Goal: Navigation & Orientation: Go to known website

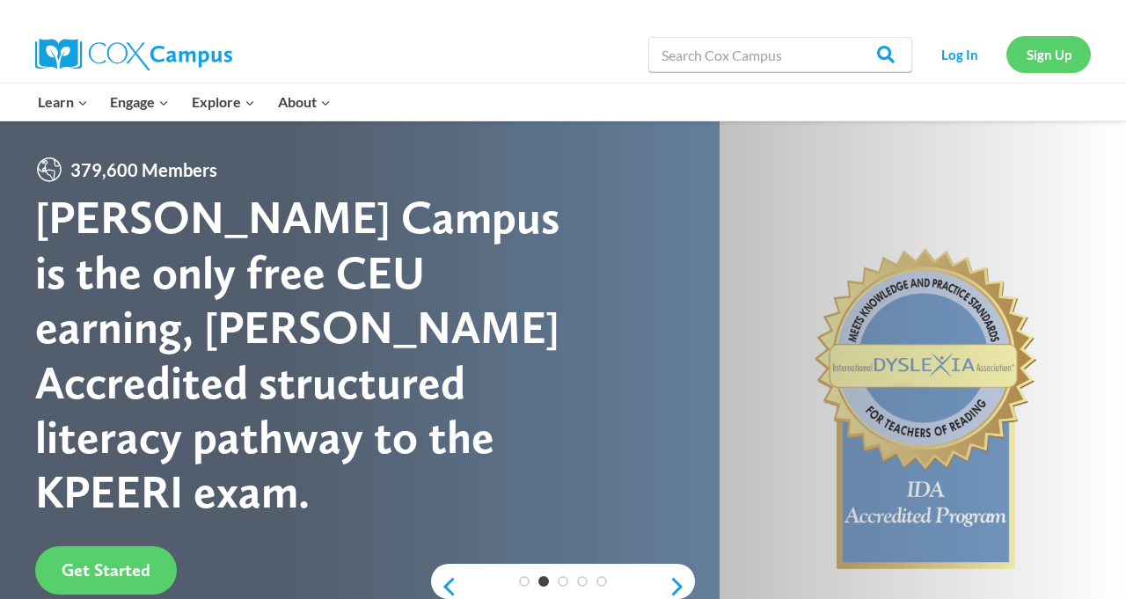
click at [1059, 52] on link "Sign Up" at bounding box center [1048, 54] width 84 height 36
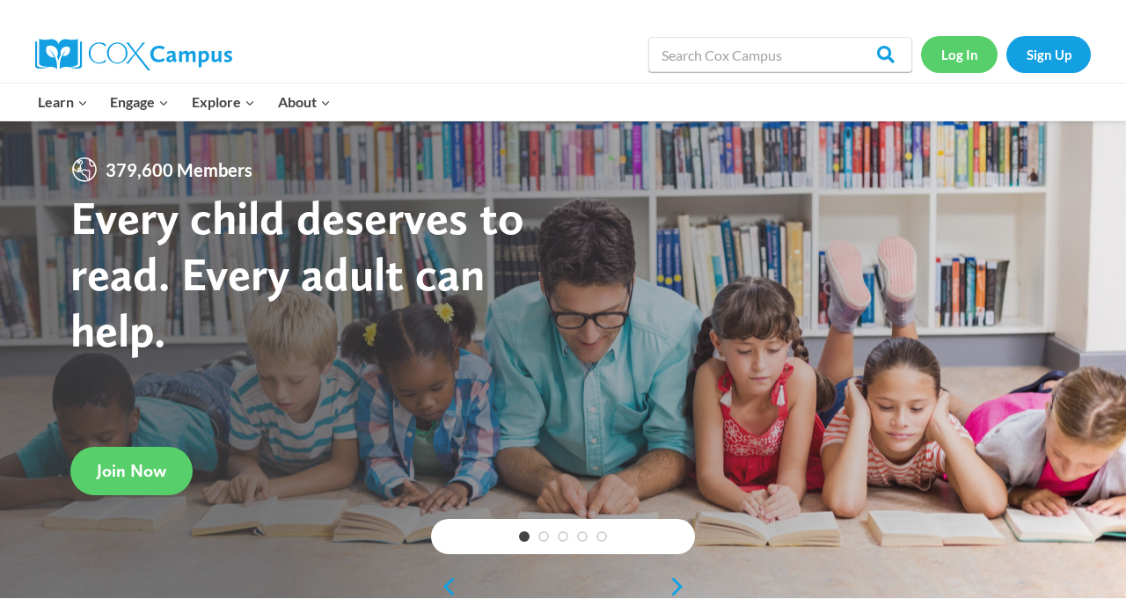
click at [976, 54] on link "Log In" at bounding box center [959, 54] width 76 height 36
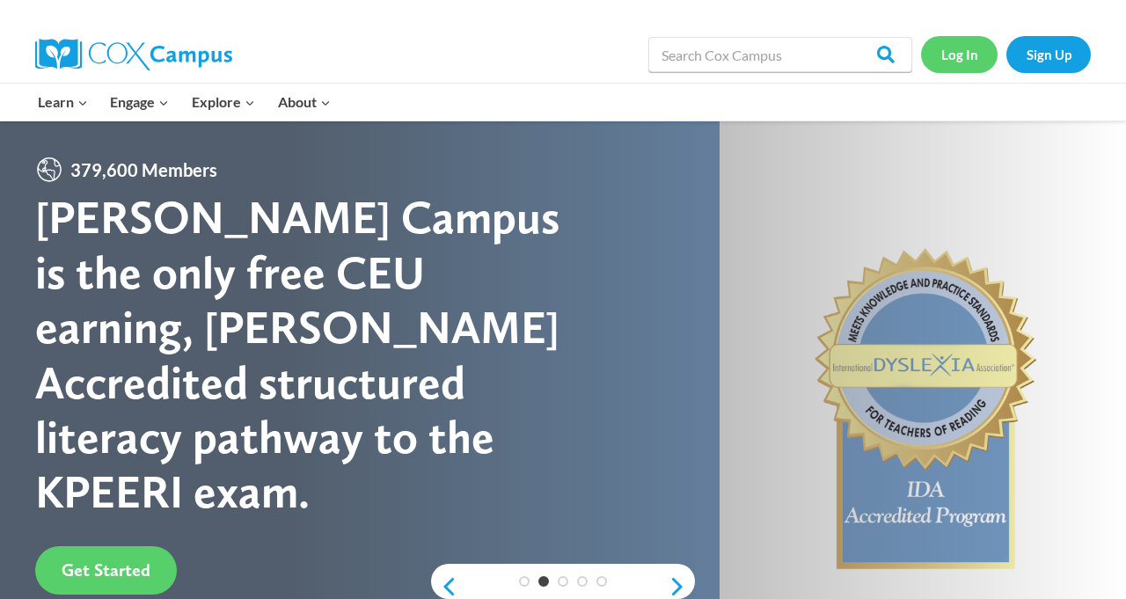
click at [976, 54] on link "Log In" at bounding box center [959, 54] width 76 height 36
